Goal: Task Accomplishment & Management: Complete application form

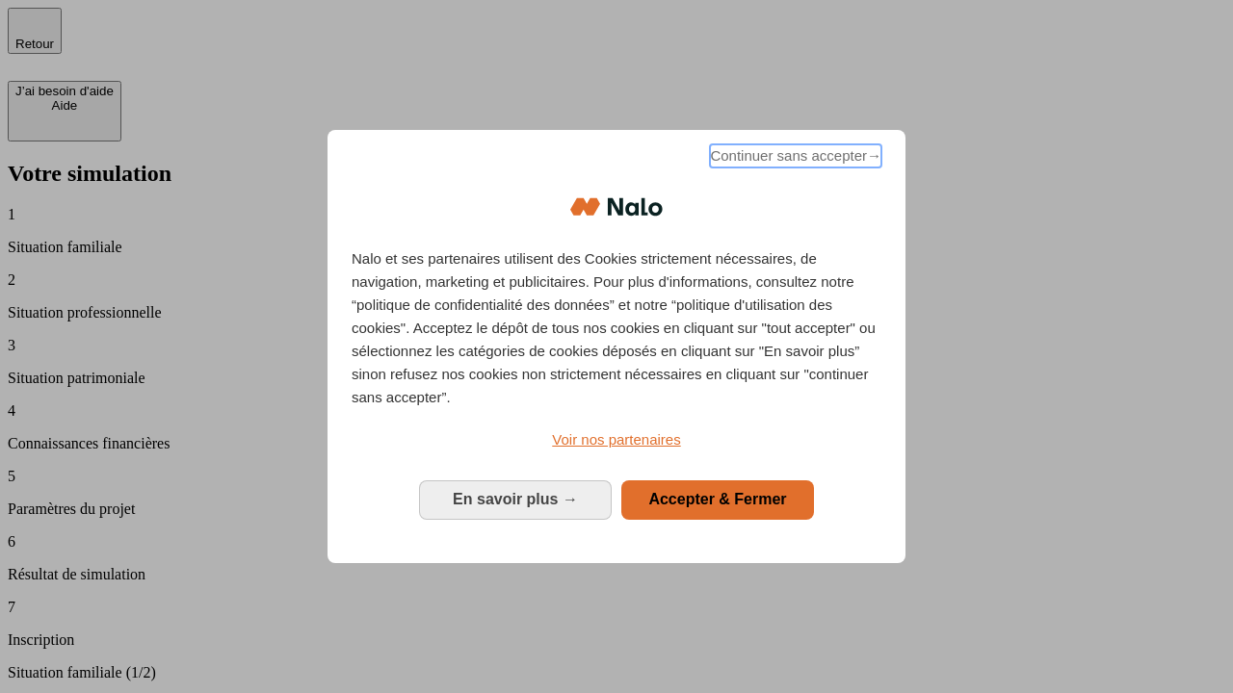
click at [794, 159] on span "Continuer sans accepter →" at bounding box center [795, 155] width 171 height 23
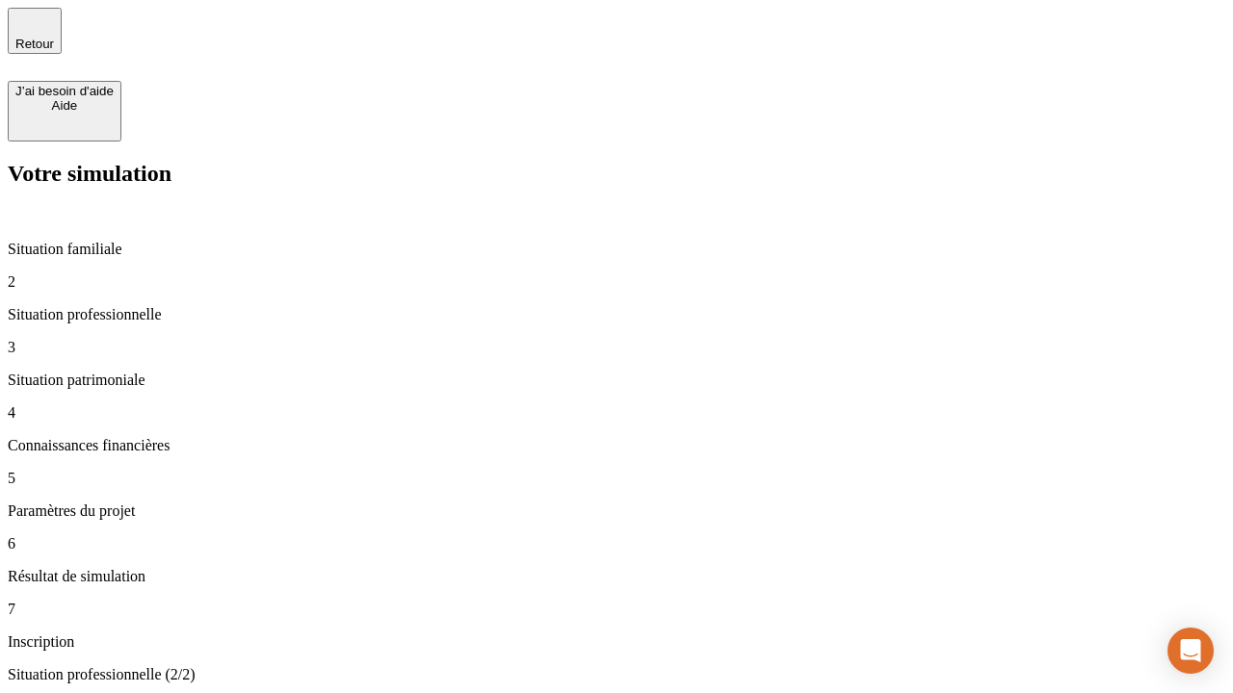
type input "70 000"
type input "1 000"
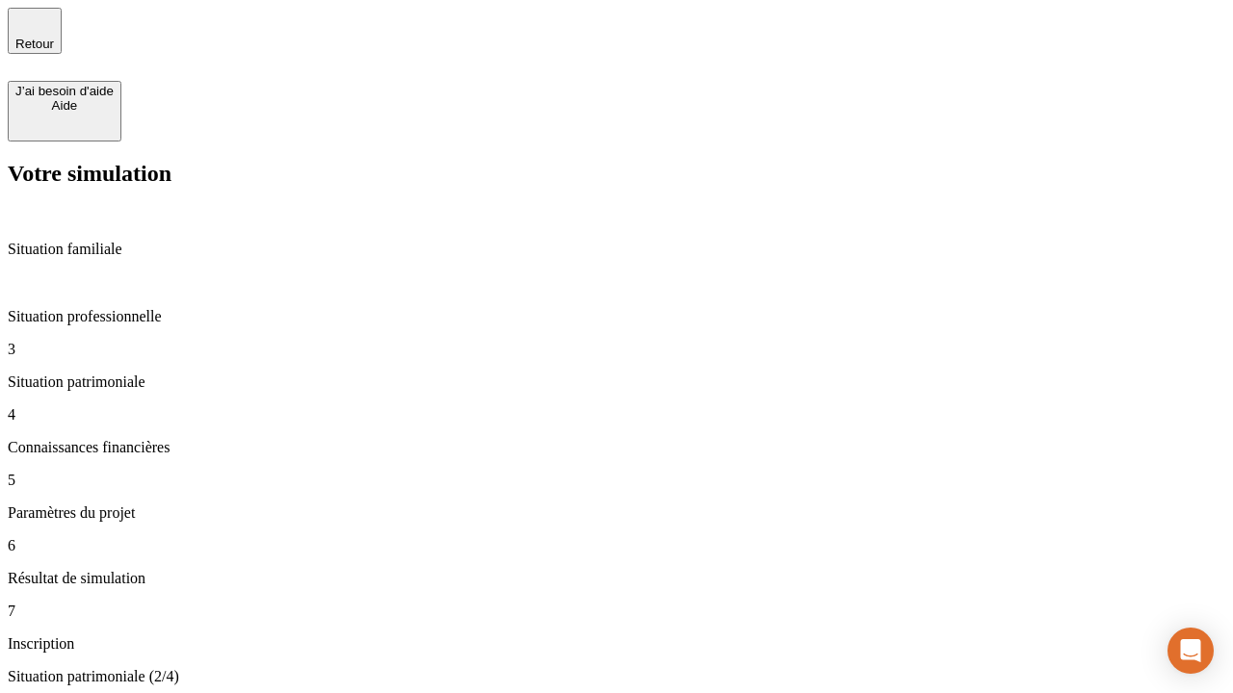
type input "800"
type input "6"
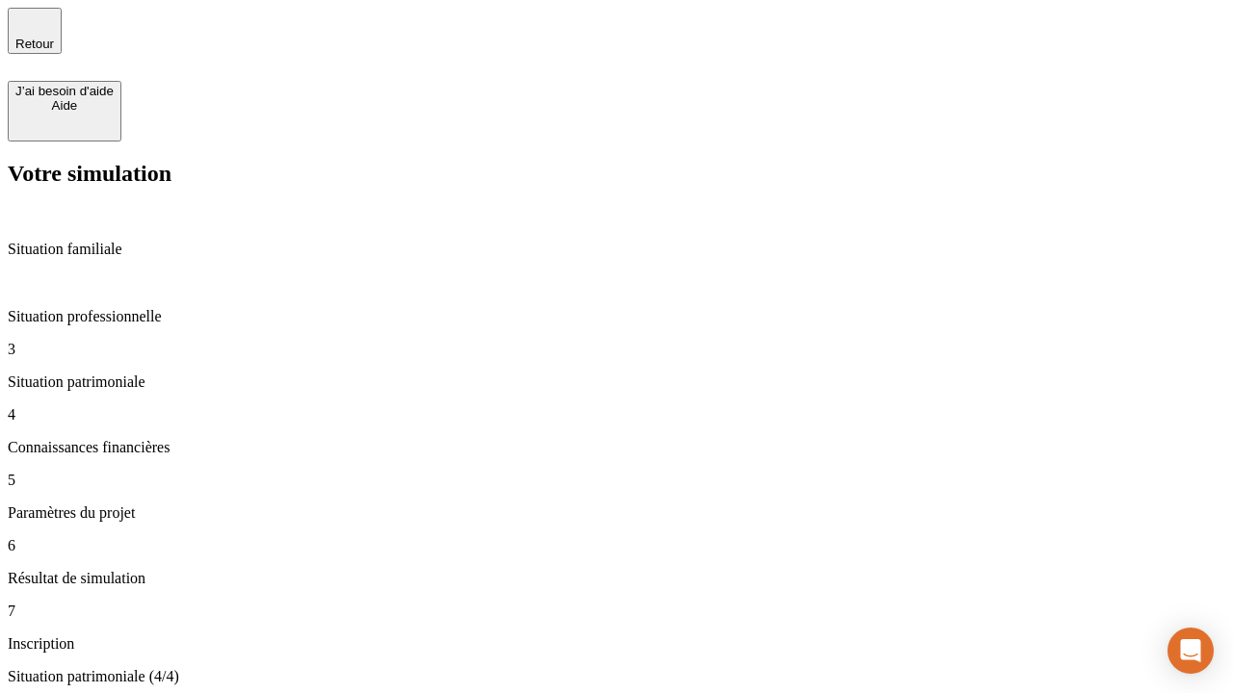
type input "400"
type input "3"
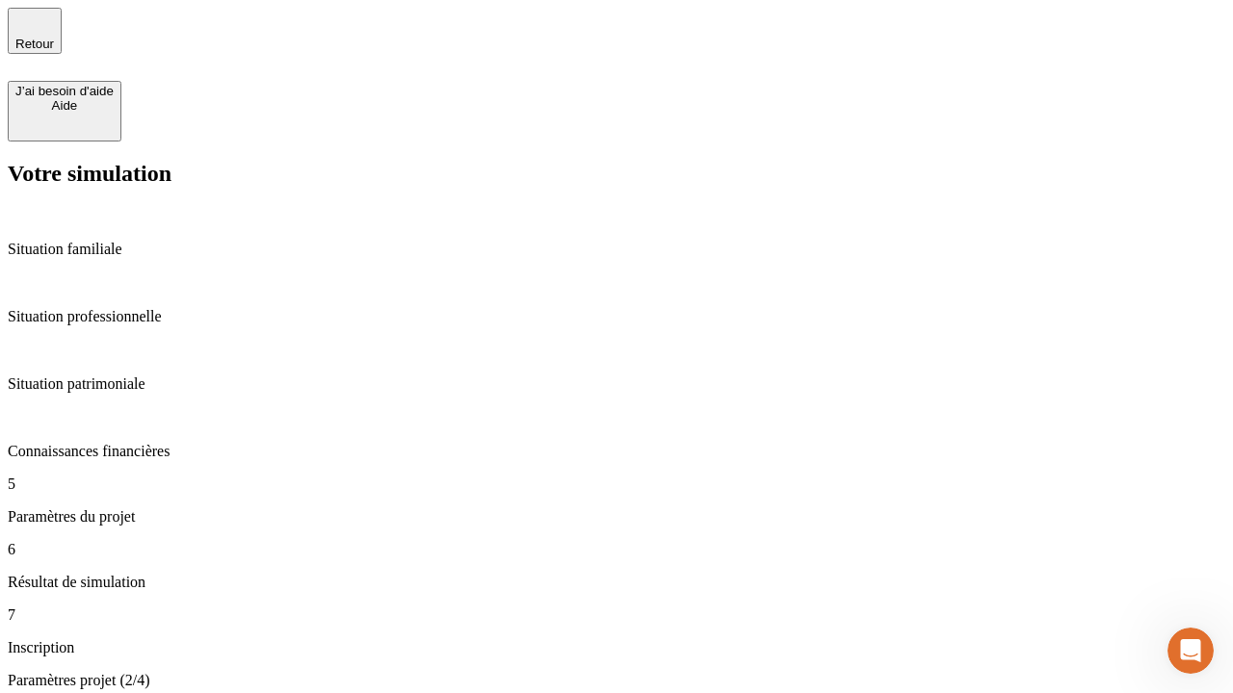
type input "35"
type input "500"
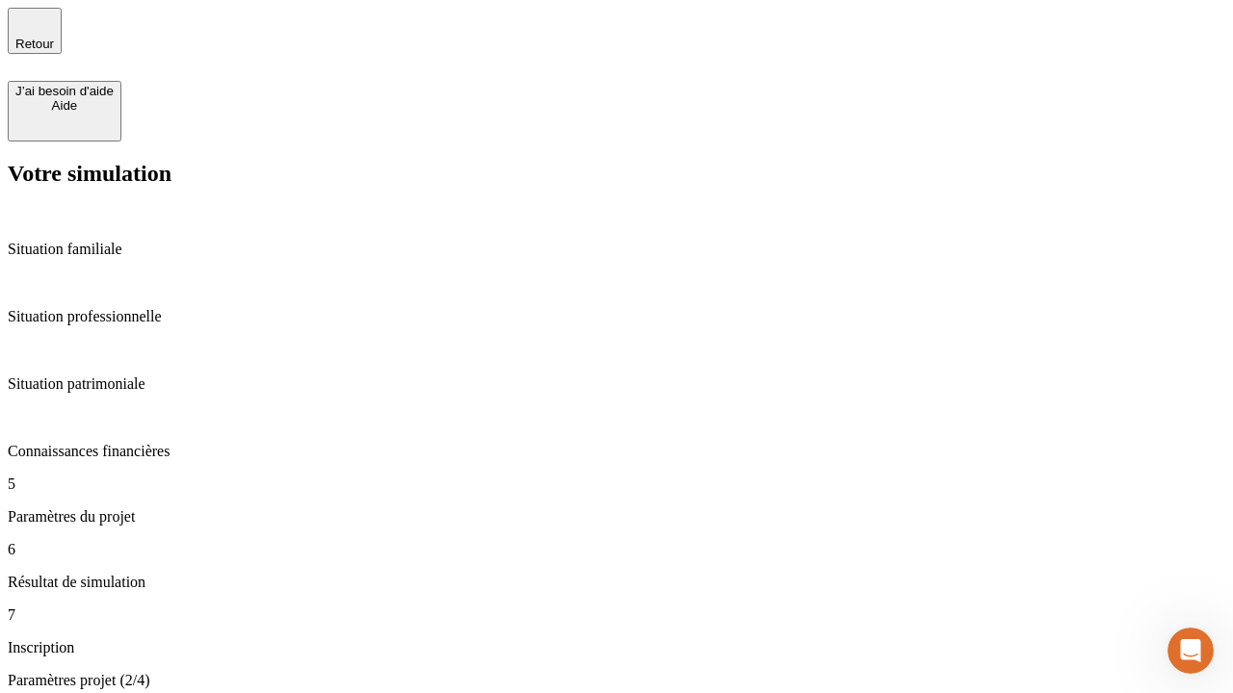
type input "640"
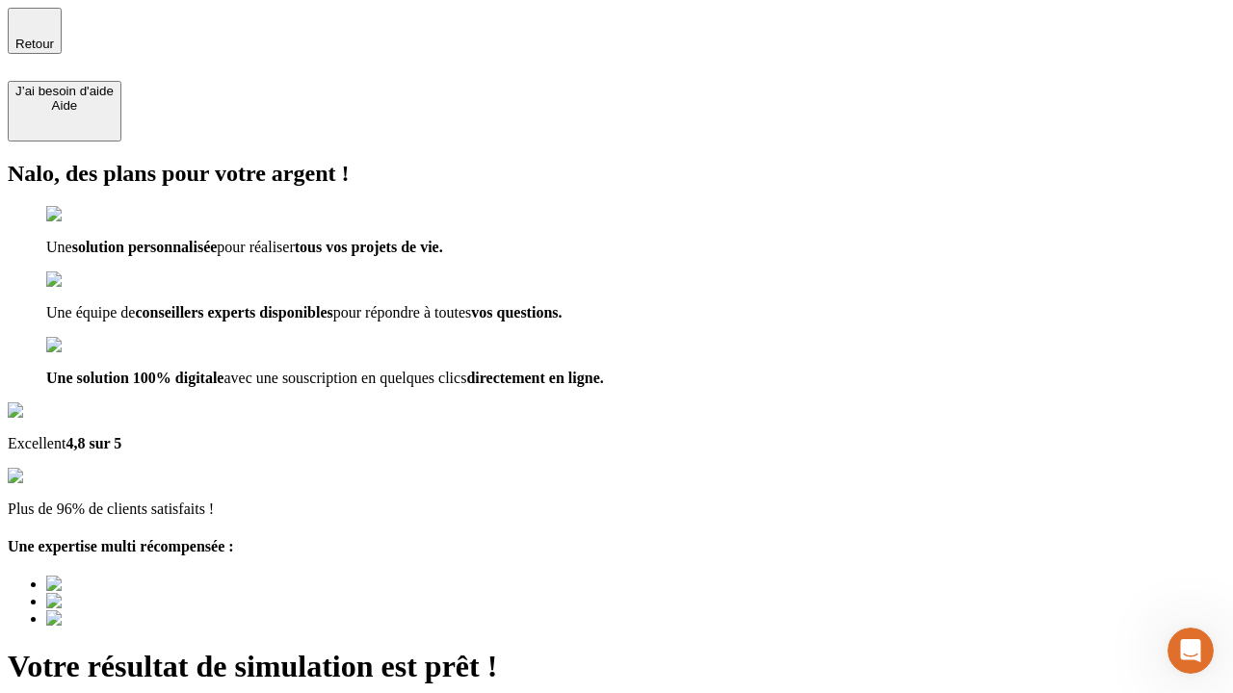
type input "[EMAIL_ADDRESS][DOMAIN_NAME]"
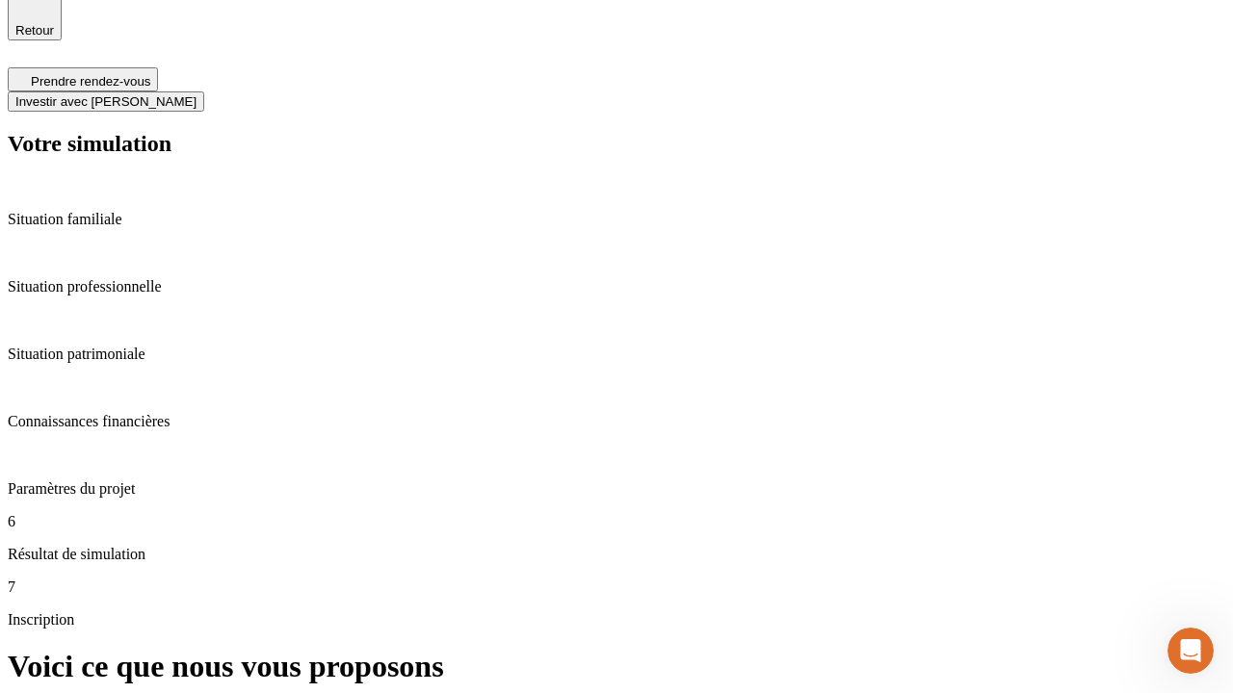
click at [196, 94] on span "Investir avec [PERSON_NAME]" at bounding box center [105, 101] width 181 height 14
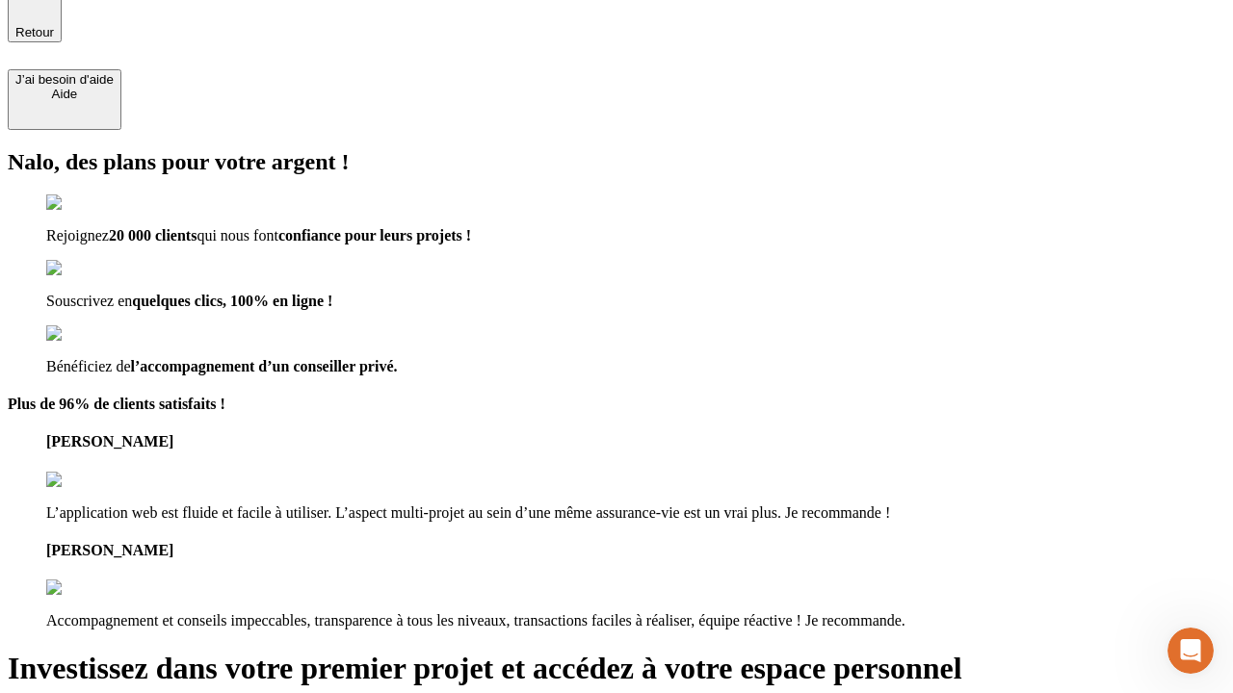
type input "[PERSON_NAME][EMAIL_ADDRESS][DOMAIN_NAME]"
